Goal: Information Seeking & Learning: Learn about a topic

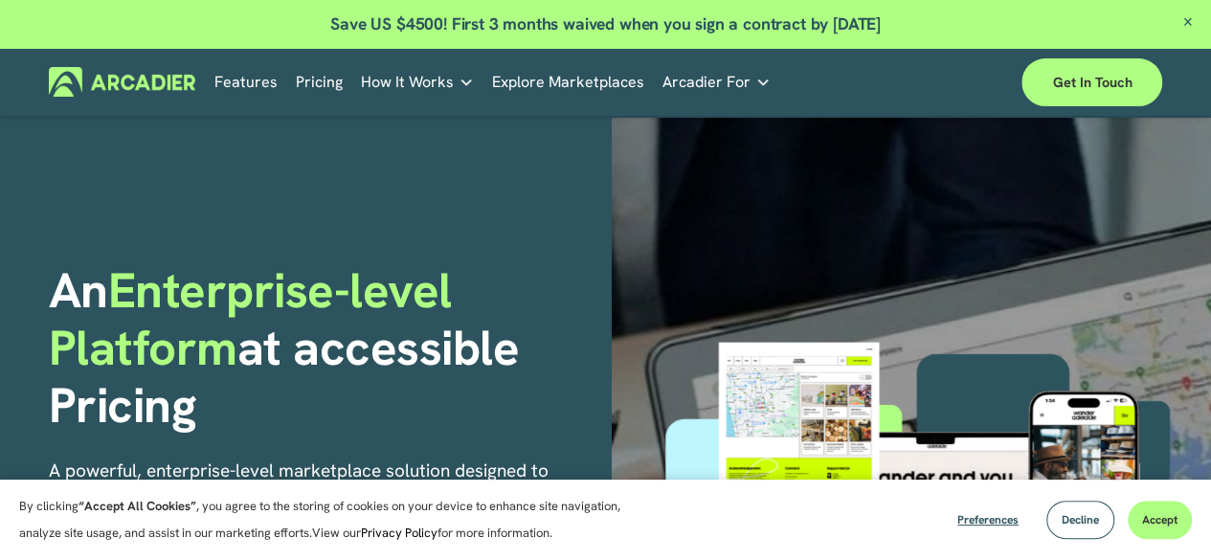
scroll to position [96, 0]
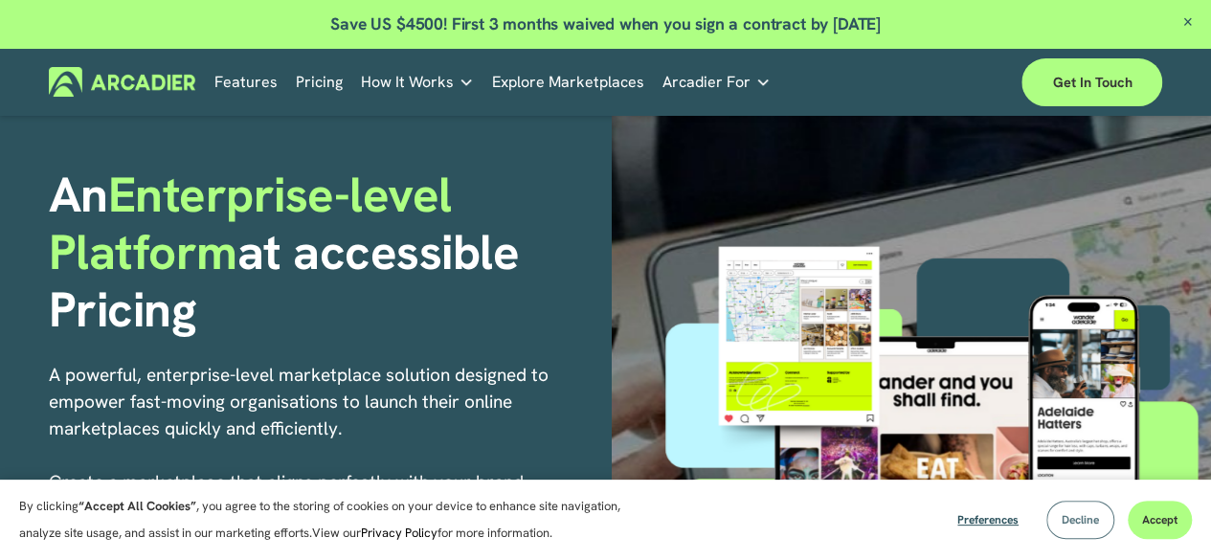
click at [1071, 526] on span "Decline" at bounding box center [1080, 519] width 37 height 15
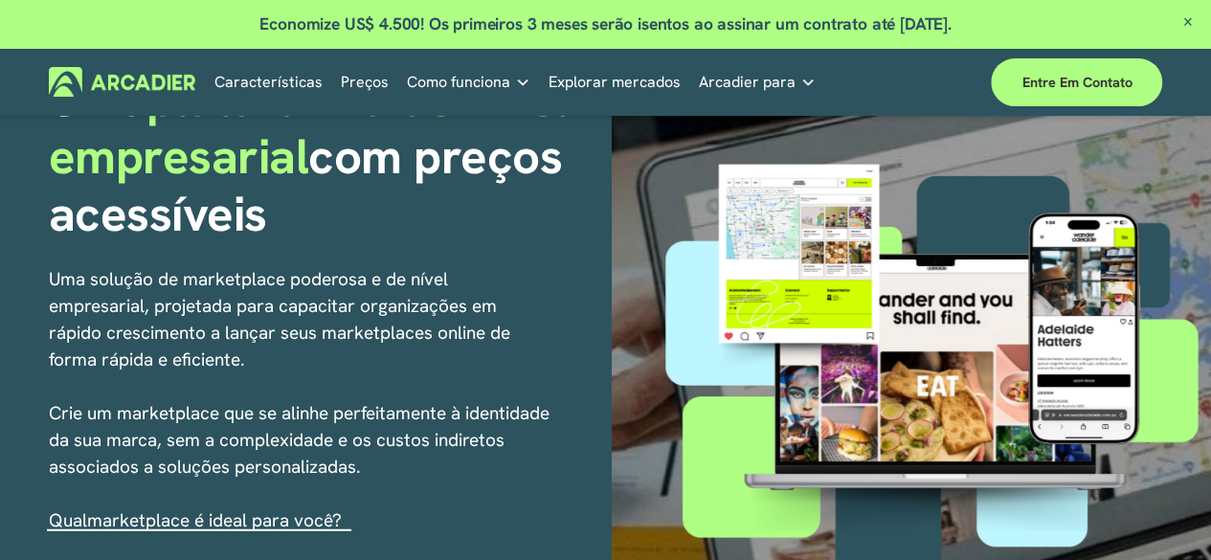
scroll to position [287, 0]
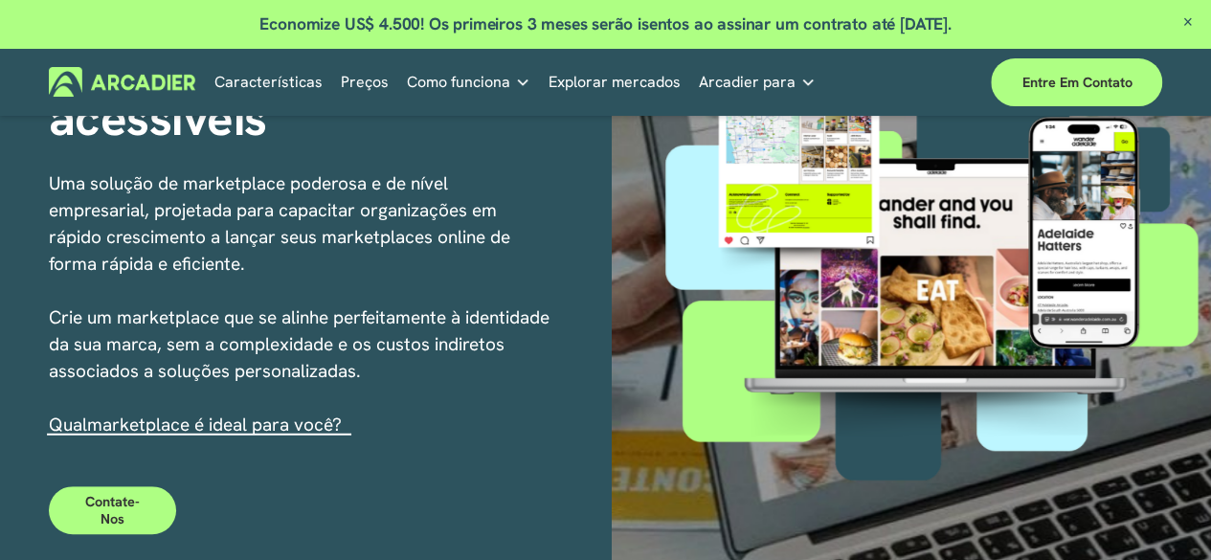
click at [316, 430] on font "marketplace é ideal para você?" at bounding box center [214, 425] width 255 height 24
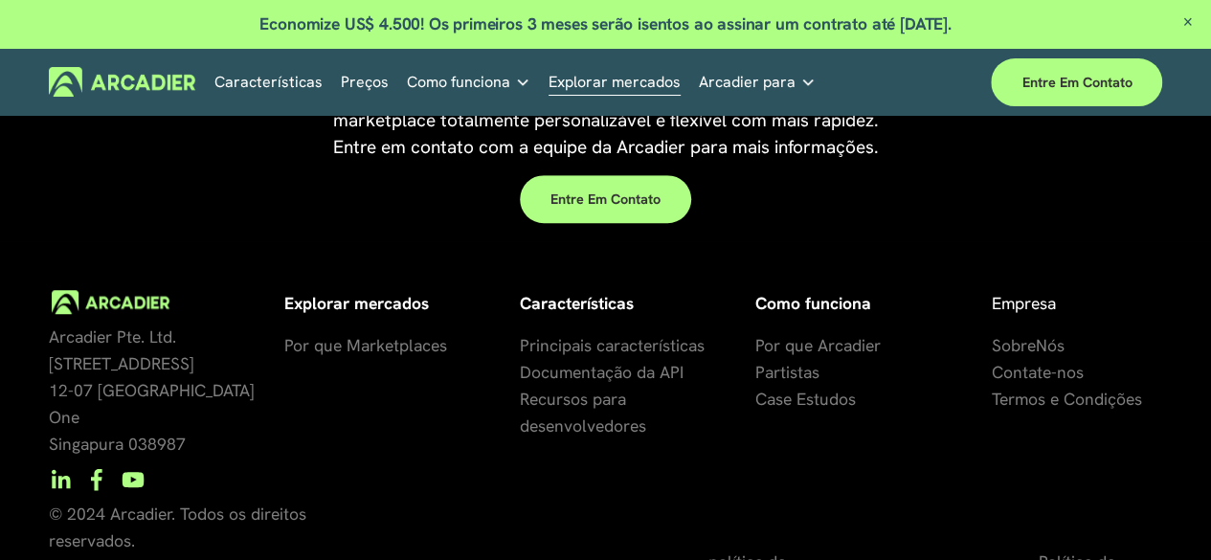
scroll to position [4238, 0]
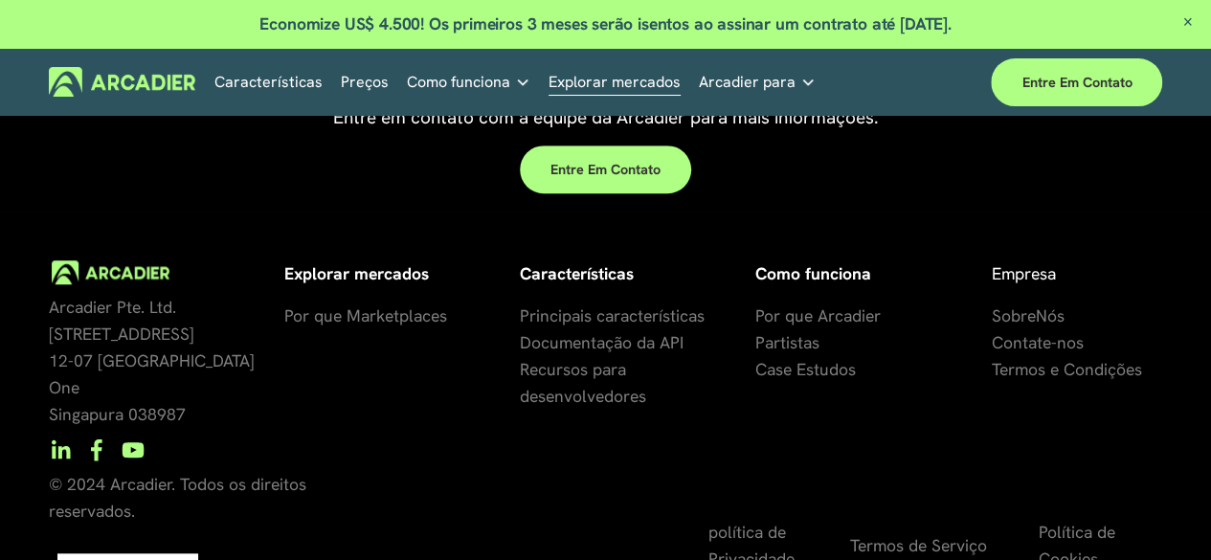
click at [656, 353] on font "Documentação da API" at bounding box center [602, 342] width 164 height 22
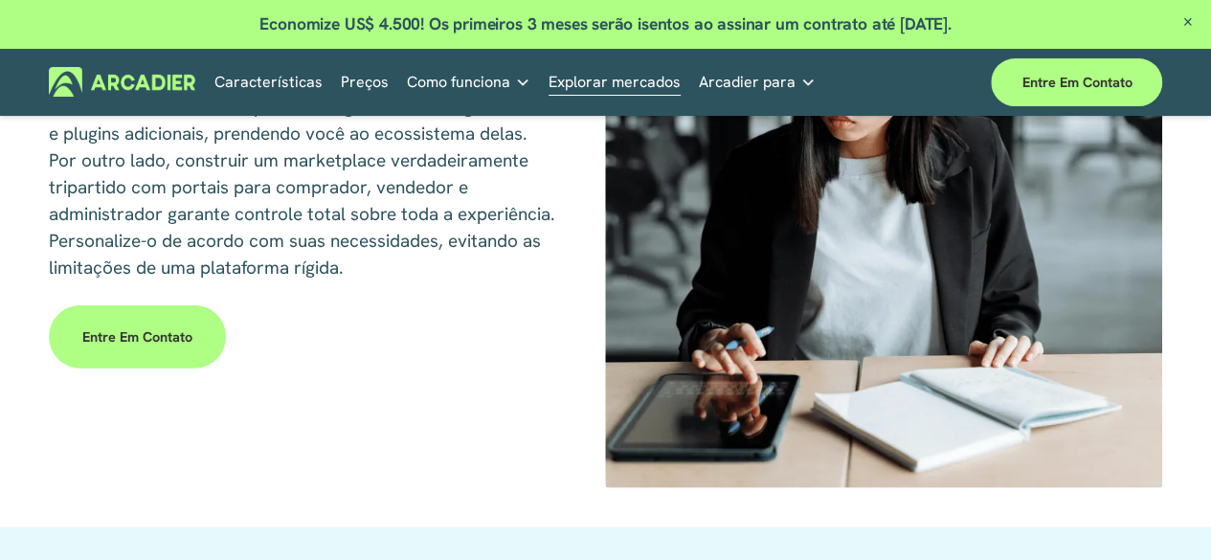
scroll to position [2323, 0]
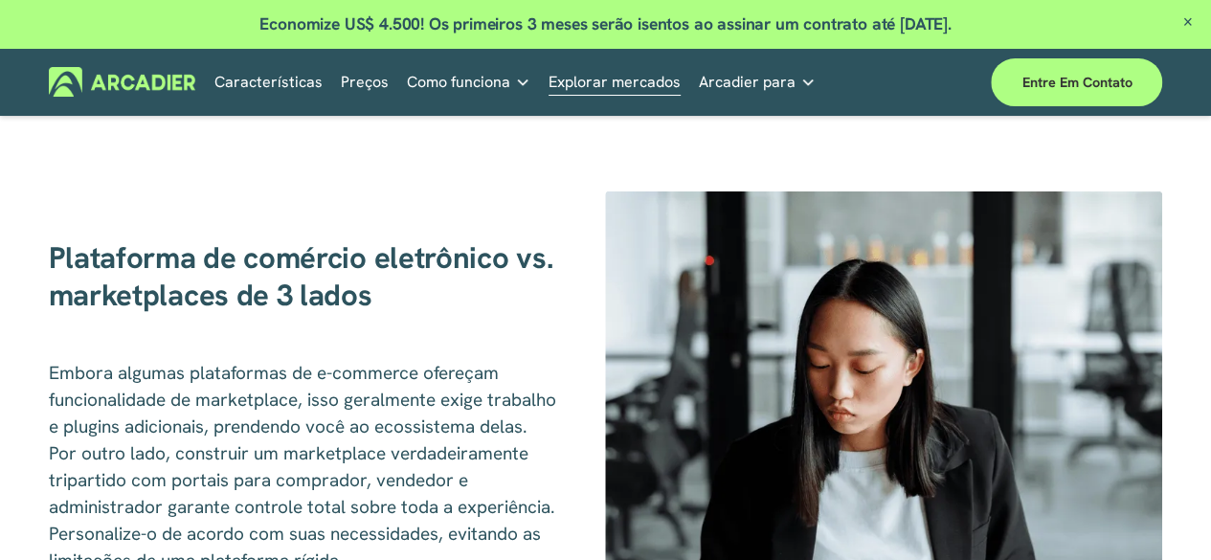
click at [0, 0] on link "Peças de automóvel Nós simplificamos e melhoramos as operações por meio da noss…" at bounding box center [0, 0] width 0 height 0
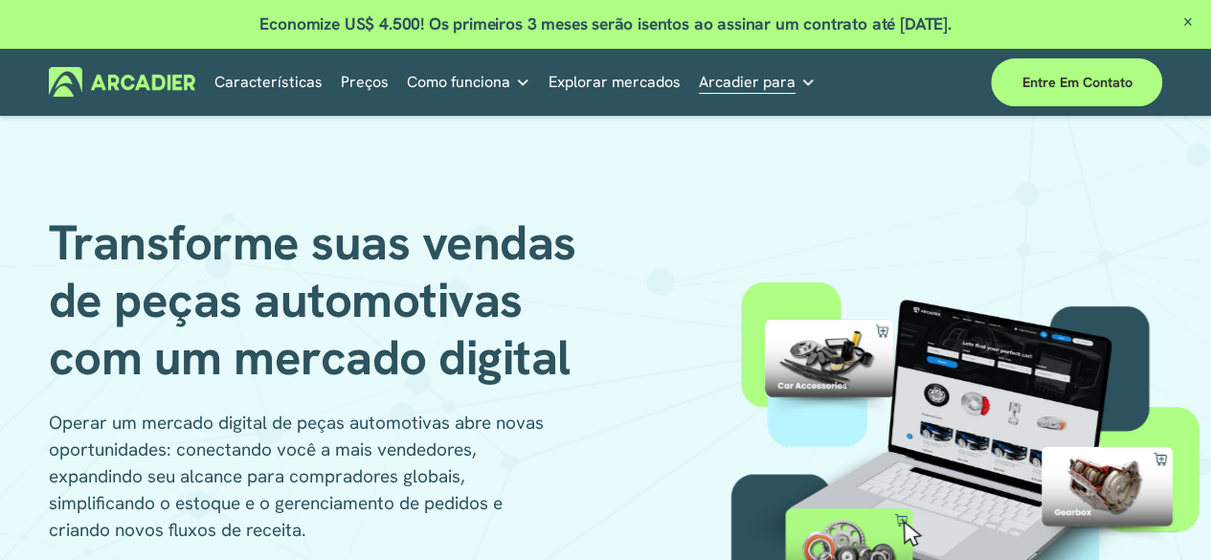
click at [751, 86] on font "Arcadier para" at bounding box center [747, 82] width 97 height 20
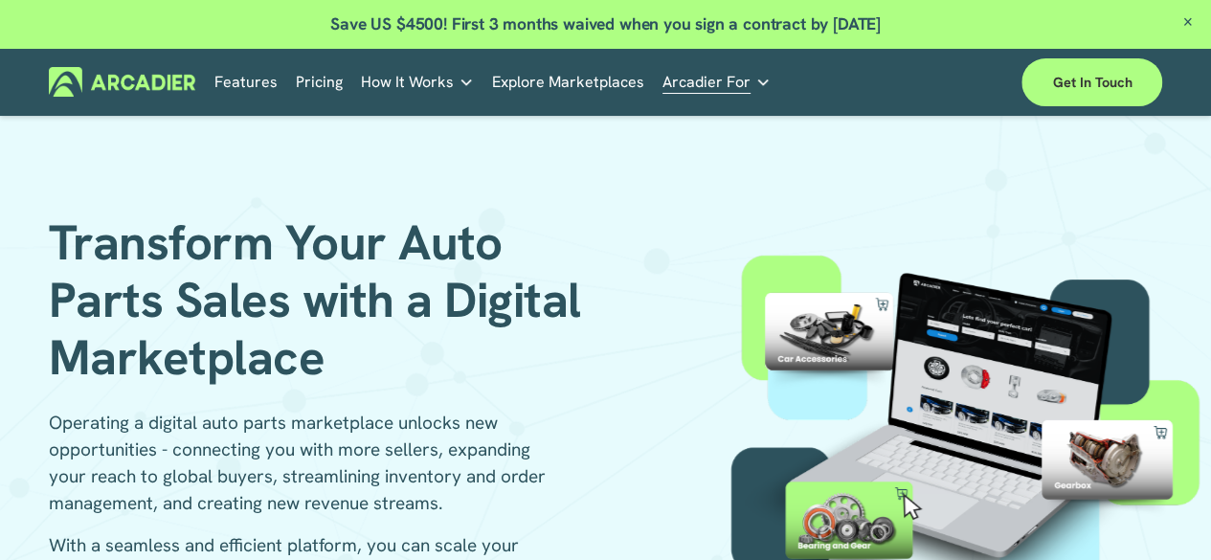
click at [756, 156] on div "Transform Your Auto Parts Sales with a Digital Marketplace Operating a digital …" at bounding box center [605, 400] width 1211 height 564
click at [0, 0] on link "Automotive Associations We power automotive association member services seamles…" at bounding box center [0, 0] width 0 height 0
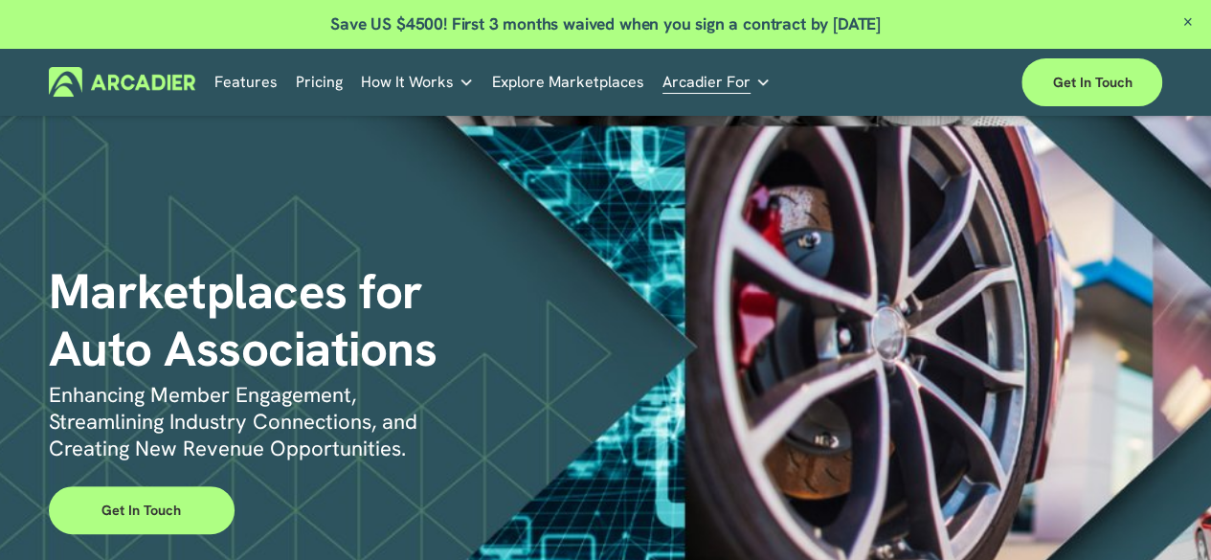
click at [0, 0] on link "Economic Development Designed to support your visitor economy agenda and invest…" at bounding box center [0, 0] width 0 height 0
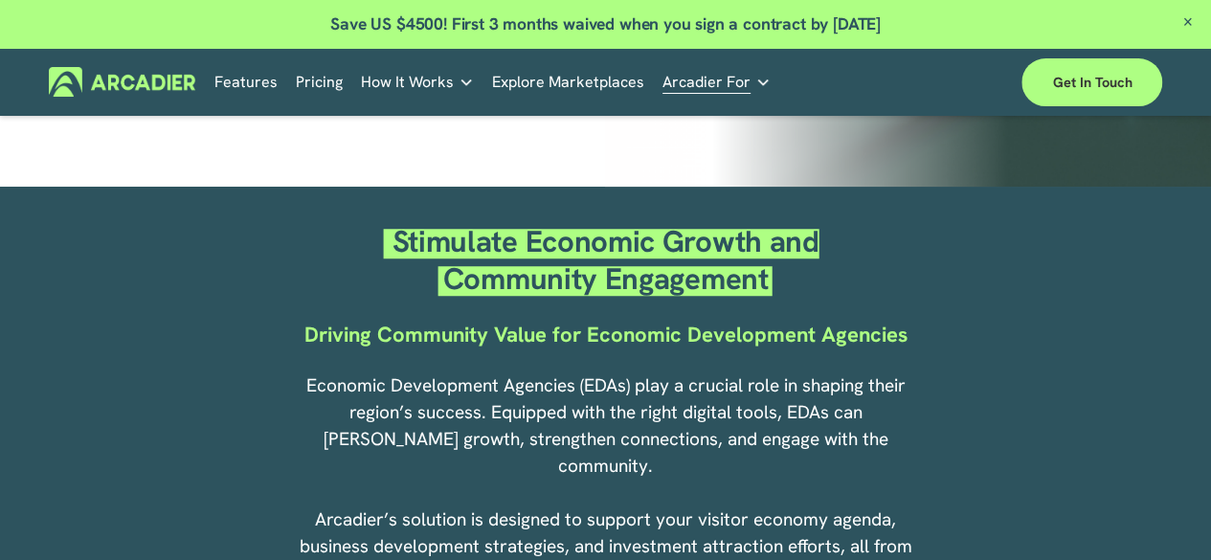
scroll to position [670, 0]
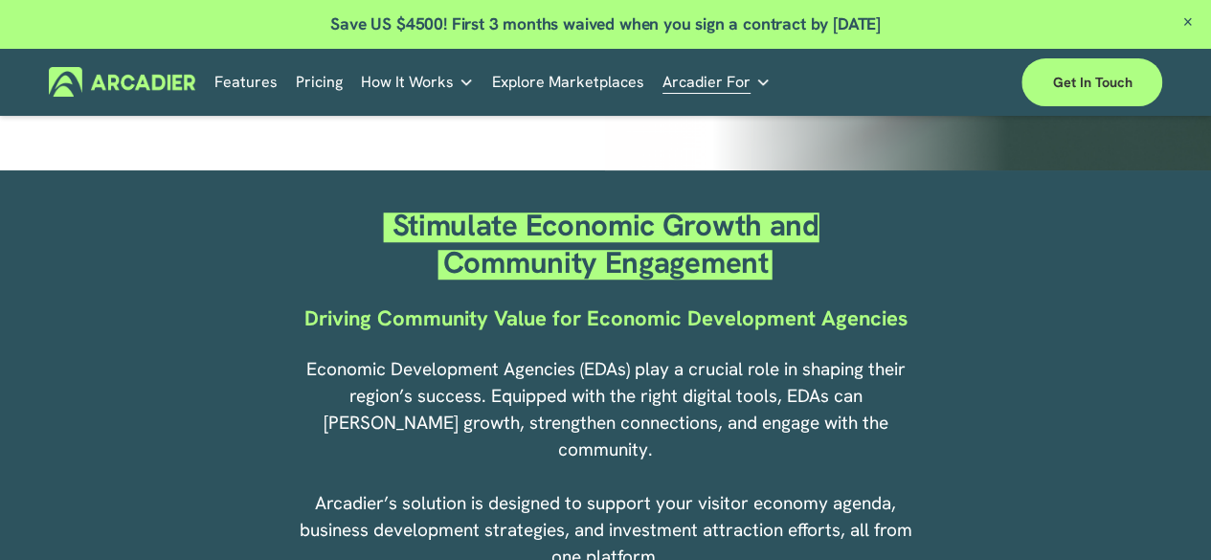
click at [0, 0] on link "Retail Marketplaces Whatever you are offering to your customer, we bring it all…" at bounding box center [0, 0] width 0 height 0
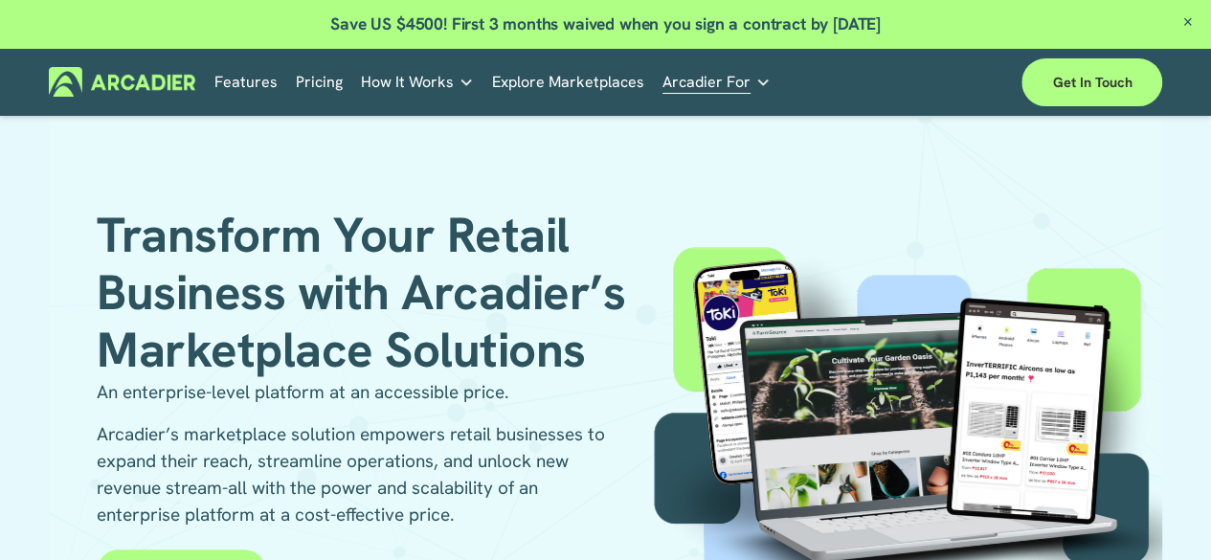
click at [103, 97] on img at bounding box center [122, 82] width 147 height 30
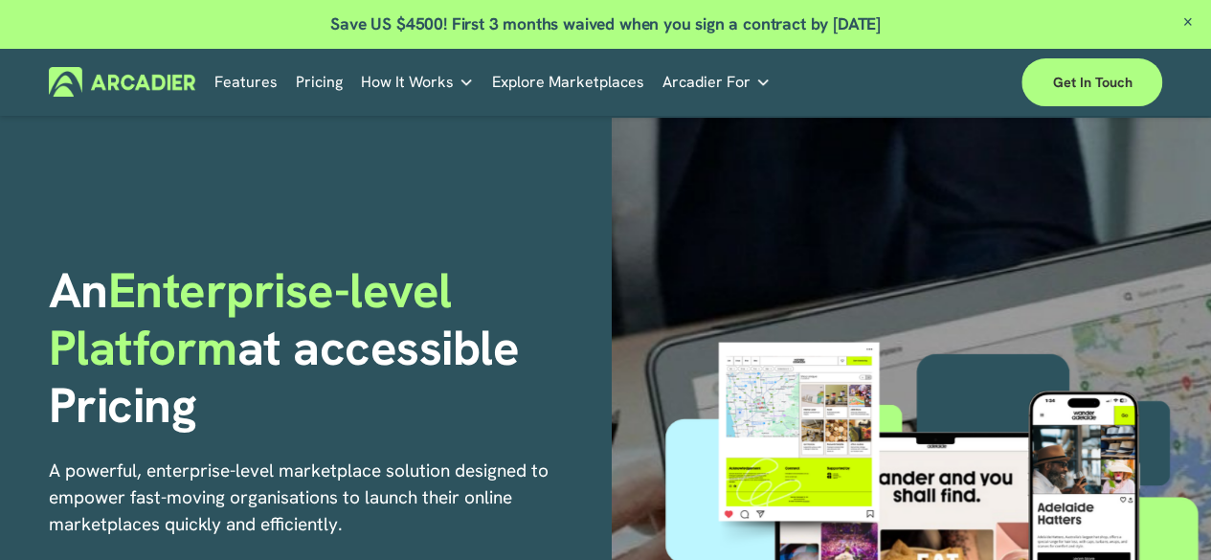
click at [300, 85] on link "Pricing" at bounding box center [319, 82] width 47 height 30
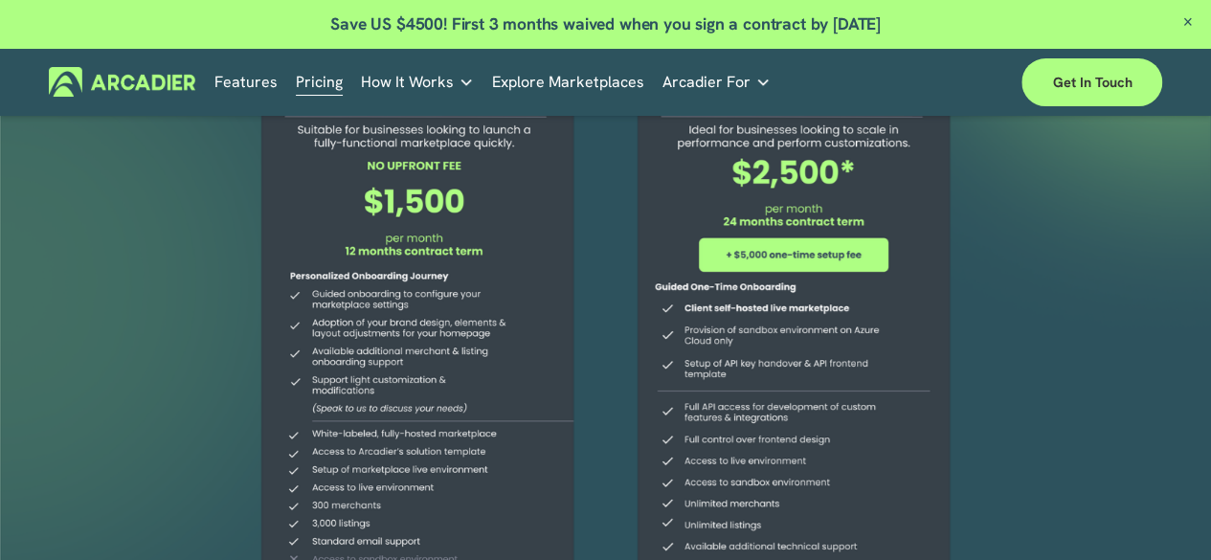
scroll to position [192, 0]
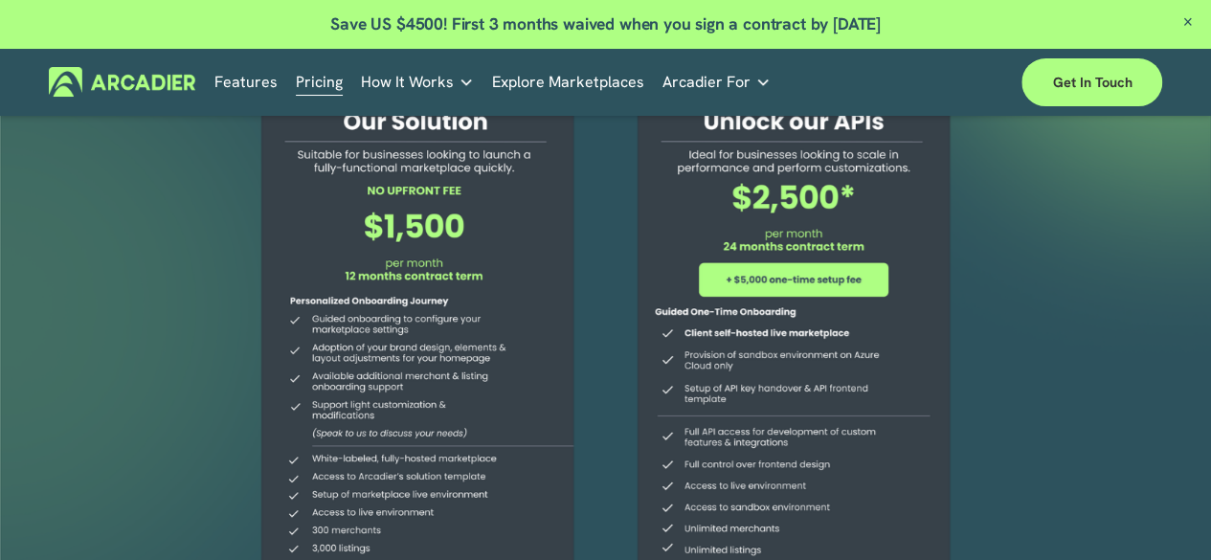
click at [994, 244] on div at bounding box center [605, 333] width 1211 height 815
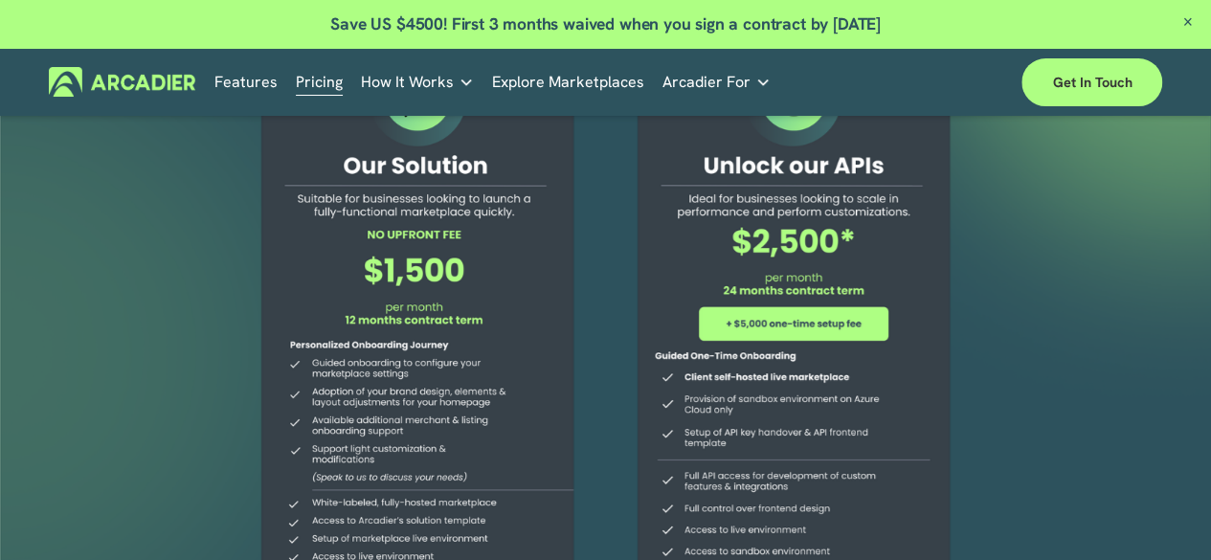
scroll to position [0, 0]
